Goal: Transaction & Acquisition: Purchase product/service

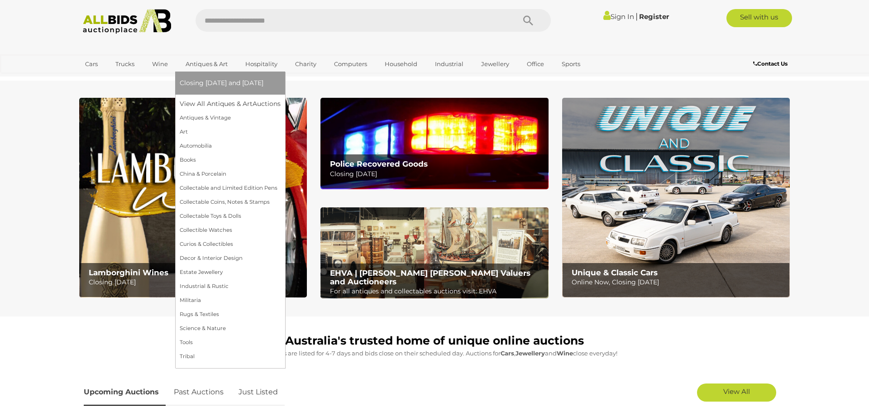
click at [208, 67] on link "Antiques & Art" at bounding box center [207, 64] width 54 height 15
click at [213, 103] on link "View All Antiques & Art Auctions" at bounding box center [233, 104] width 107 height 14
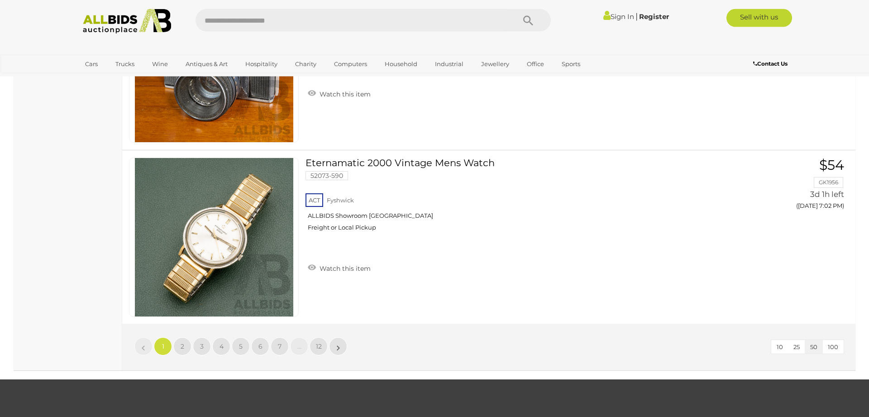
scroll to position [8662, 0]
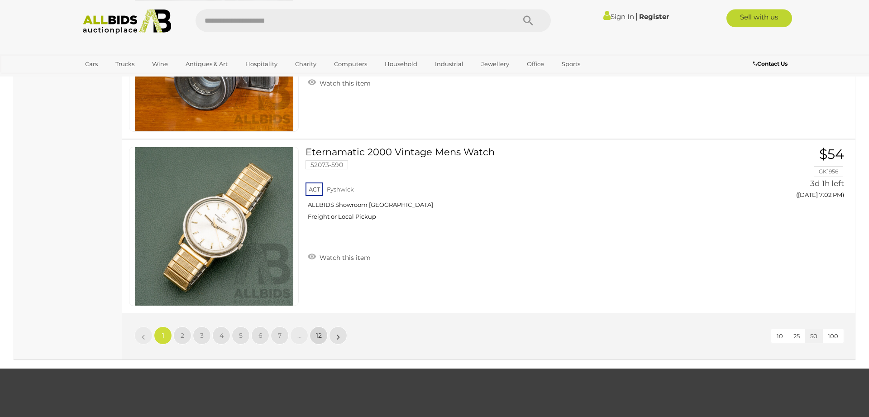
click at [319, 337] on span "12" at bounding box center [319, 335] width 6 height 8
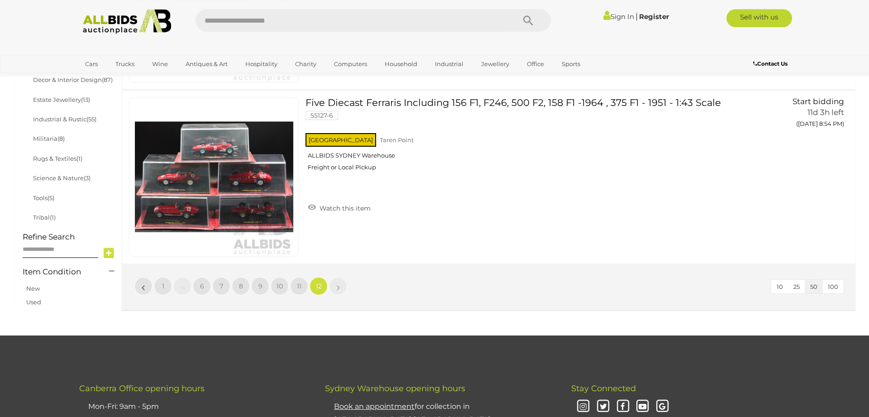
scroll to position [525, 0]
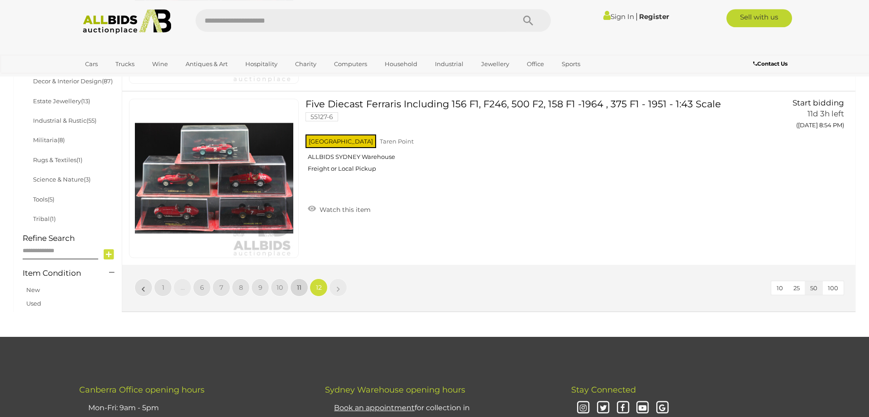
click at [301, 291] on span "11" at bounding box center [299, 287] width 5 height 8
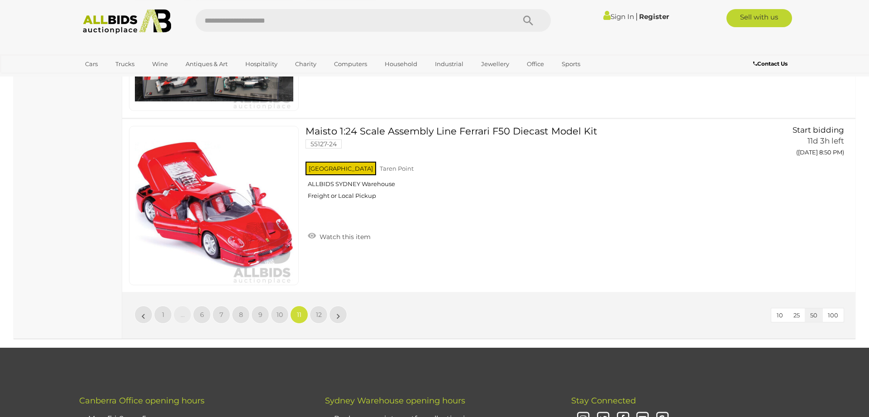
scroll to position [8673, 0]
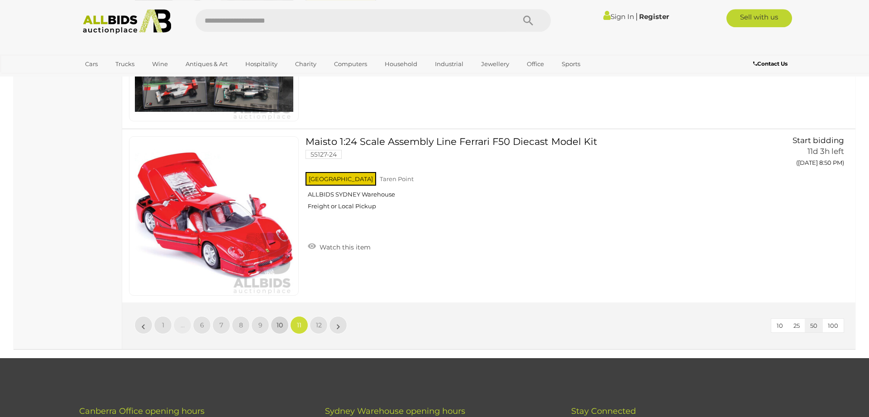
click at [282, 329] on span "10" at bounding box center [279, 325] width 6 height 8
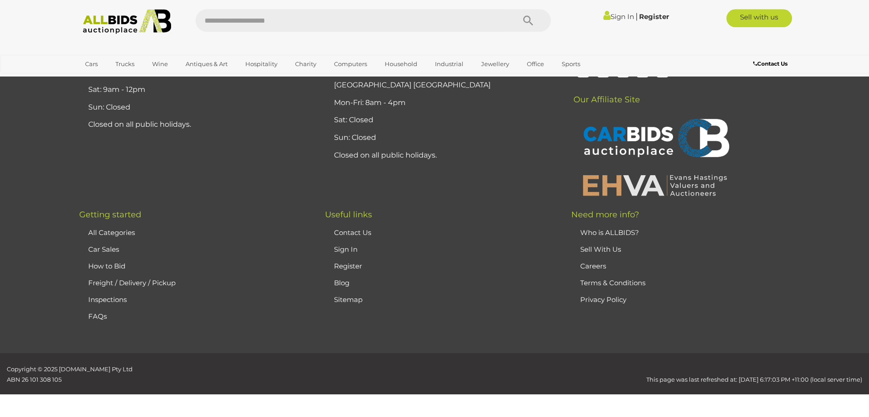
scroll to position [176, 0]
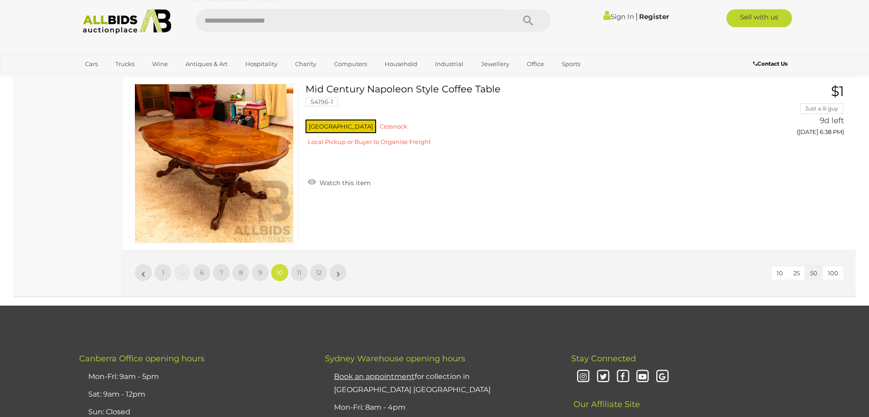
scroll to position [8746, 0]
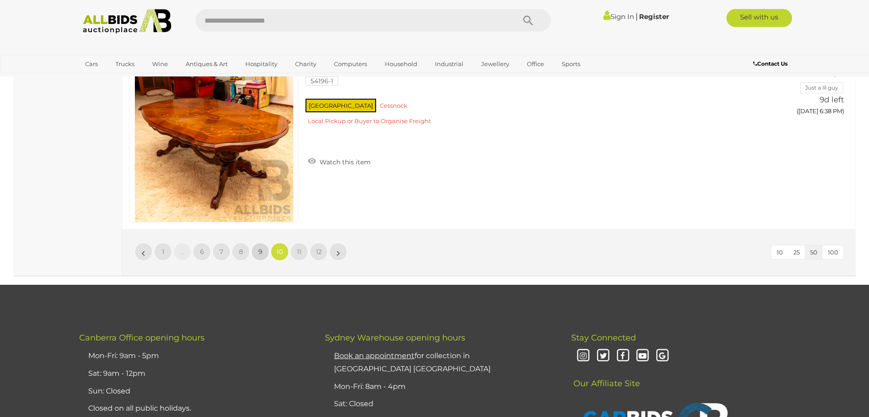
click at [259, 253] on span "9" at bounding box center [260, 251] width 4 height 8
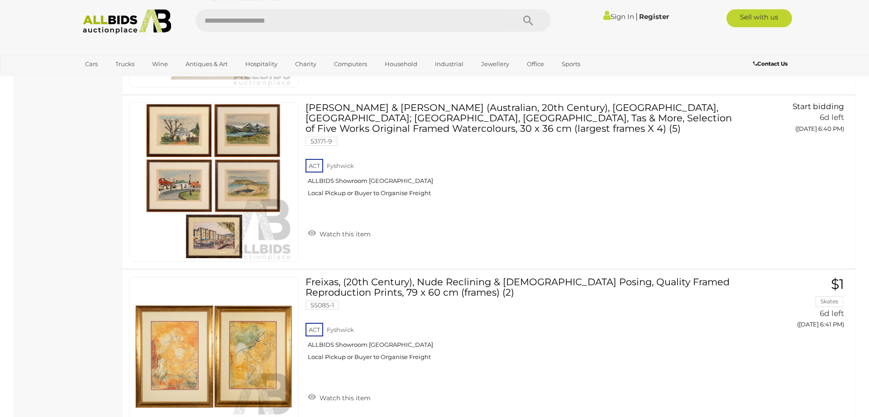
scroll to position [3496, 0]
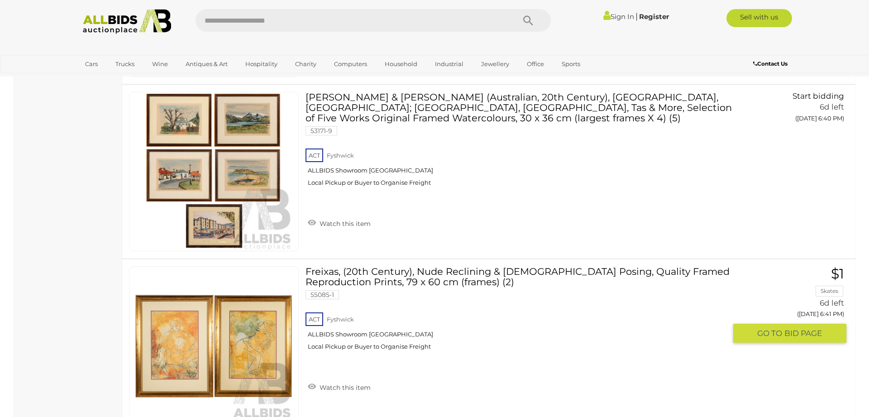
click at [365, 280] on link "Freixas, (20th Century), Nude Reclining & [DEMOGRAPHIC_DATA] Posing, Quality Fr…" at bounding box center [519, 311] width 414 height 91
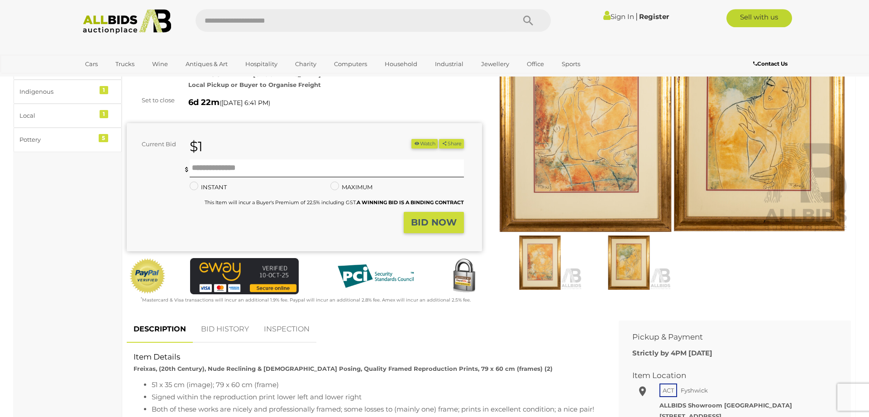
scroll to position [138, 0]
